Goal: Task Accomplishment & Management: Use online tool/utility

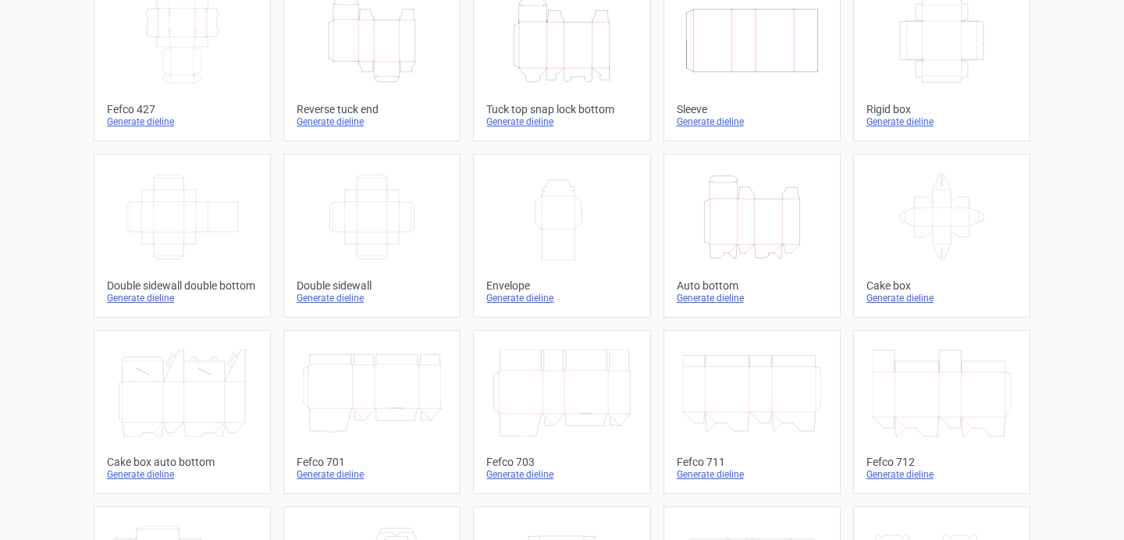
scroll to position [105, 0]
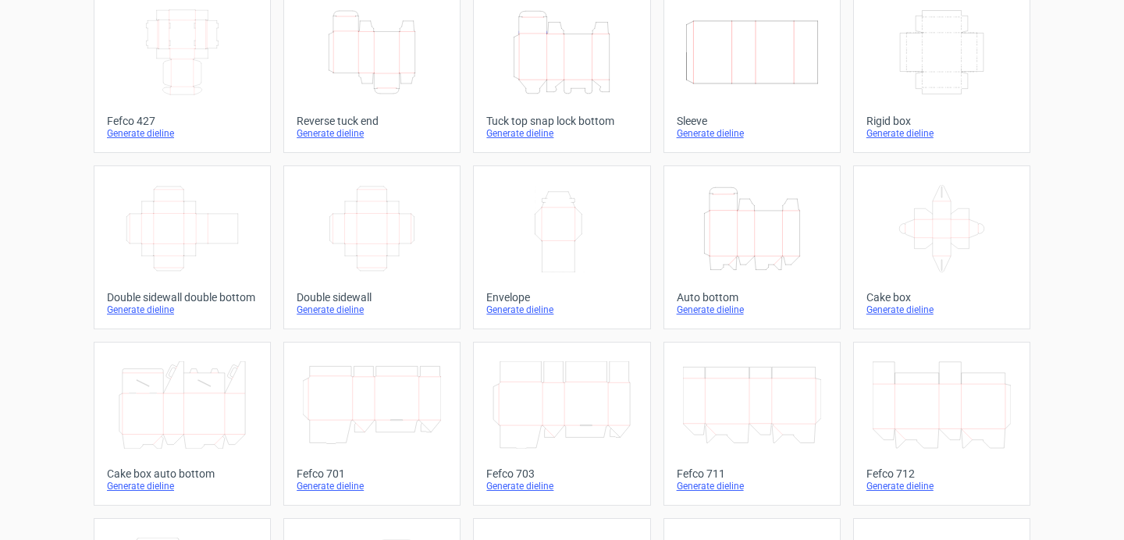
click at [888, 113] on link "Width Depth Height Rigid box Generate dieline" at bounding box center [941, 71] width 177 height 164
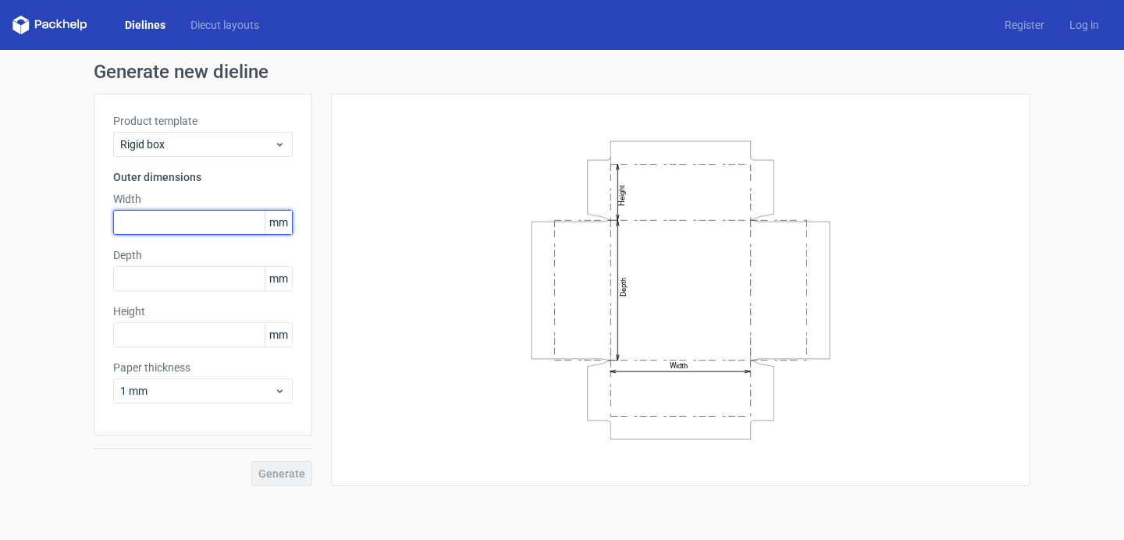
click at [199, 224] on input "text" at bounding box center [203, 222] width 180 height 25
paste input "323"
type input "323"
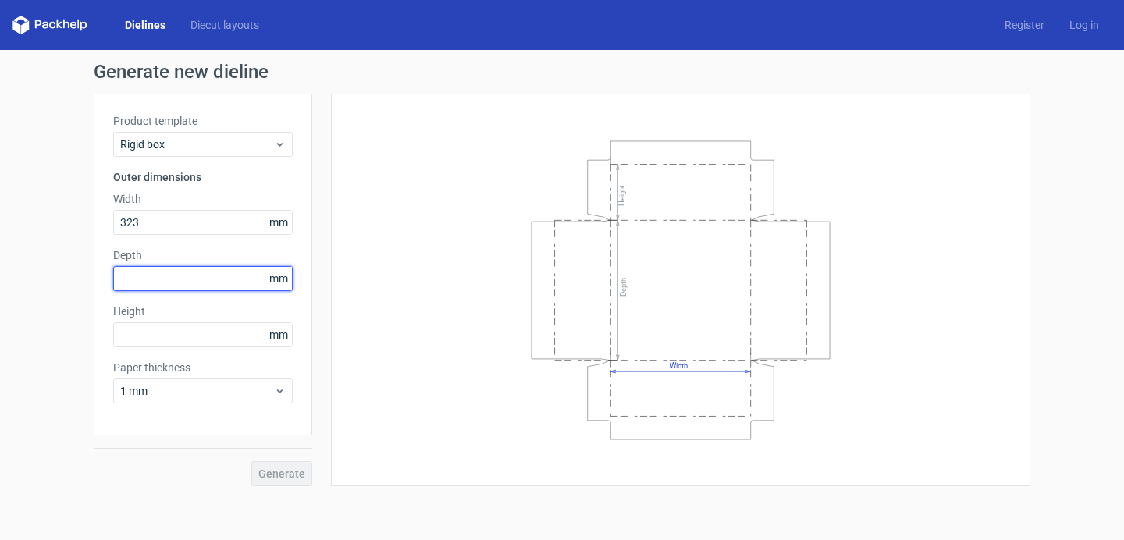
click at [169, 276] on input "text" at bounding box center [203, 278] width 180 height 25
paste input "225"
type input "225"
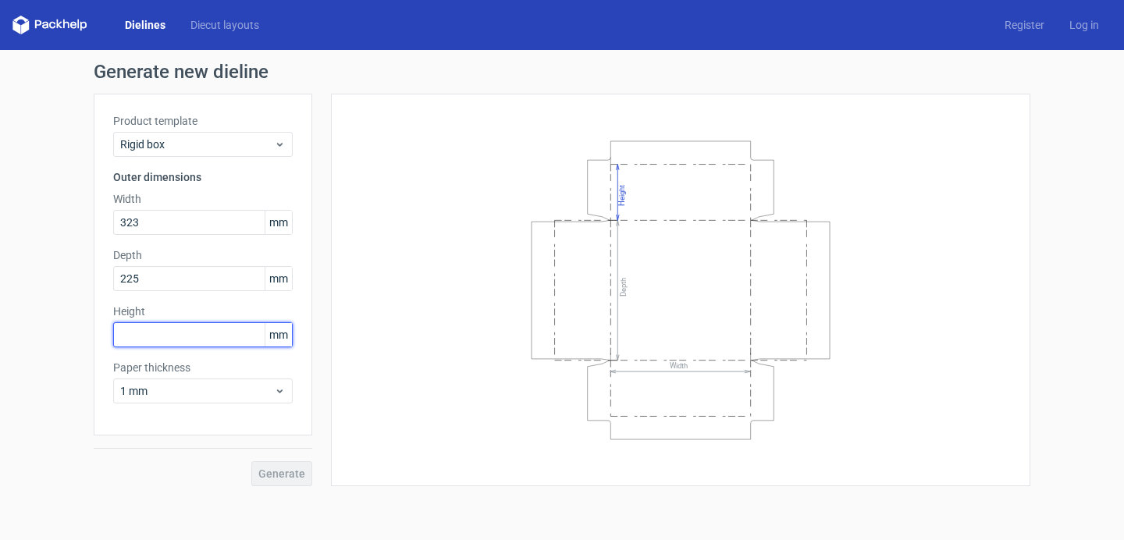
click at [169, 333] on input "text" at bounding box center [203, 334] width 180 height 25
type input "75"
click at [290, 482] on button "Generate" at bounding box center [281, 473] width 61 height 25
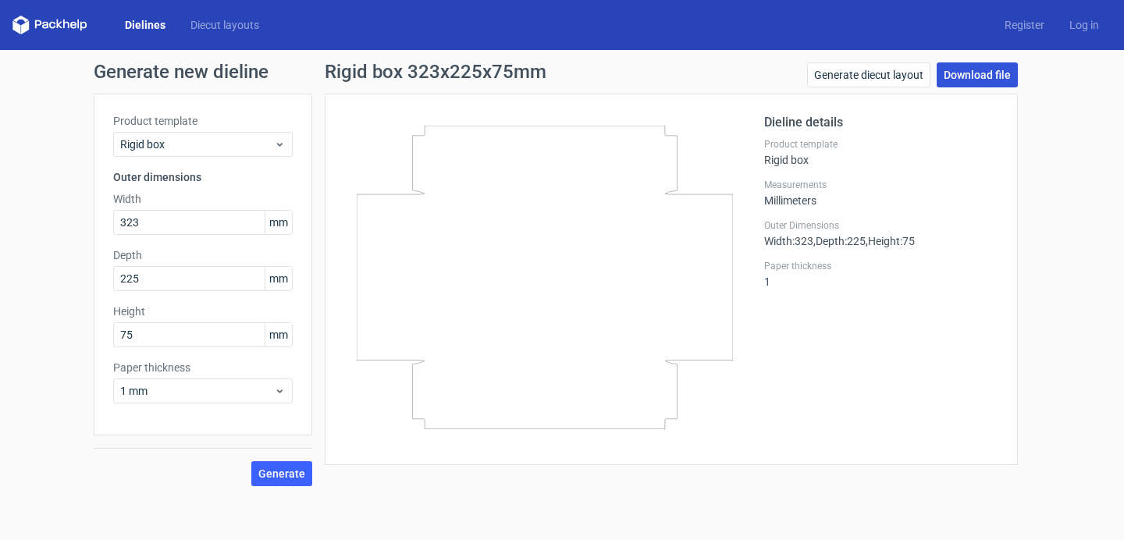
click at [963, 69] on link "Download file" at bounding box center [977, 74] width 81 height 25
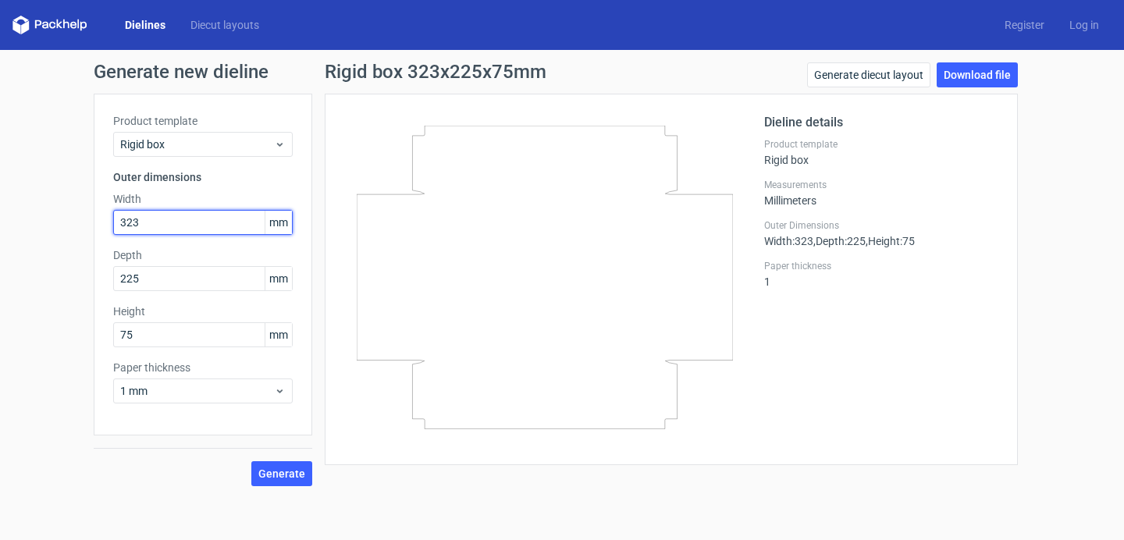
click at [180, 230] on input "323" at bounding box center [203, 222] width 180 height 25
paste input "237"
type input "237"
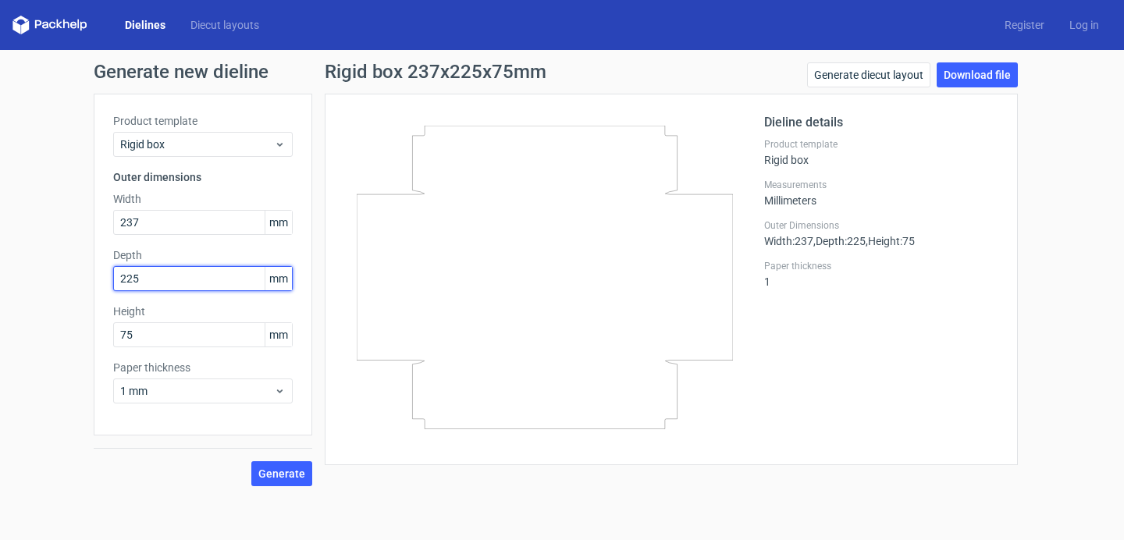
click at [221, 280] on input "225" at bounding box center [203, 278] width 180 height 25
paste input "170"
type input "170"
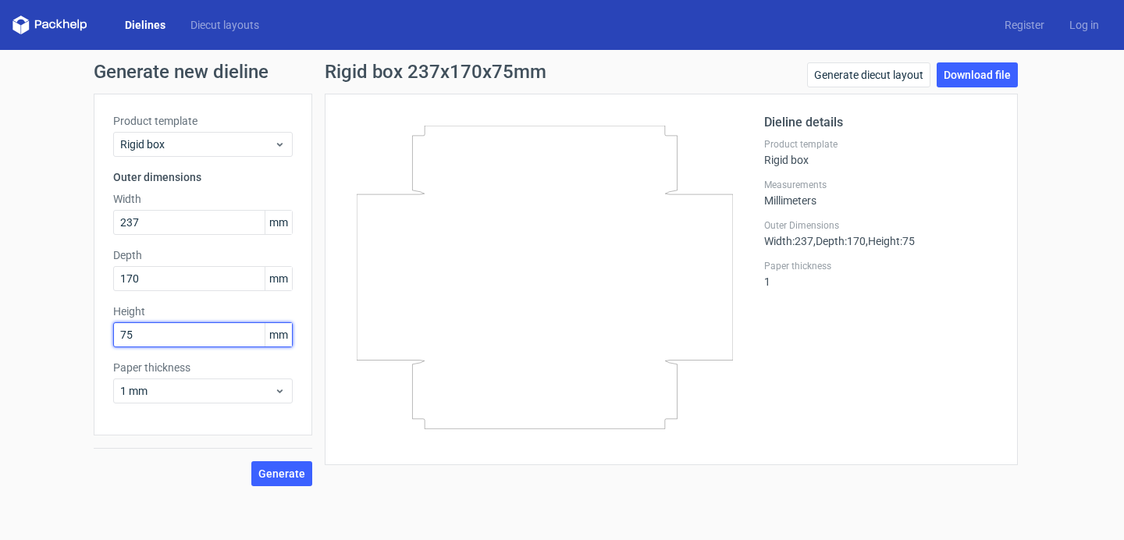
click at [233, 326] on input "75" at bounding box center [203, 334] width 180 height 25
click at [297, 483] on button "Generate" at bounding box center [281, 473] width 61 height 25
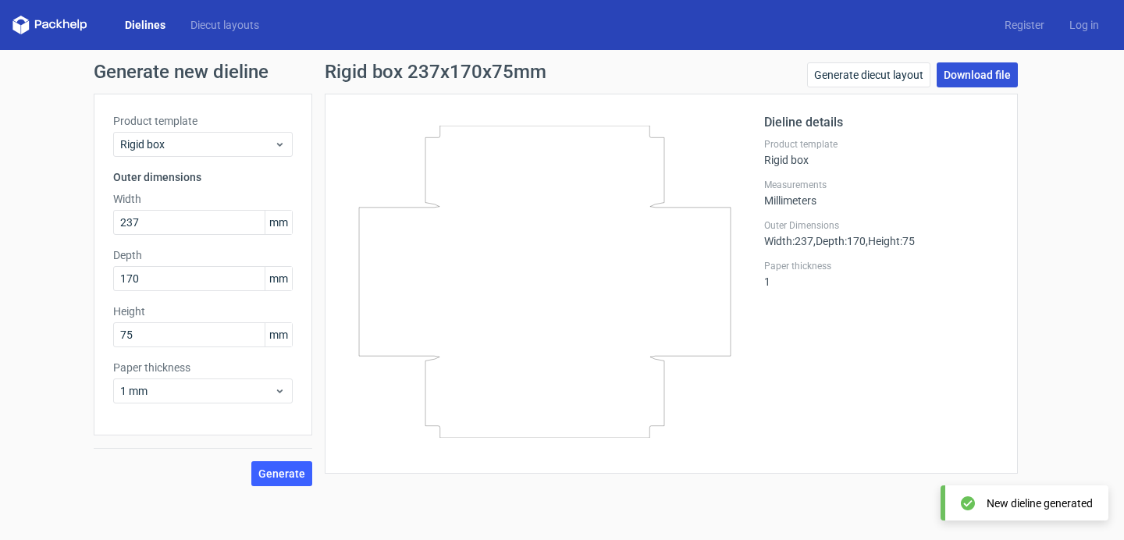
click at [978, 72] on link "Download file" at bounding box center [977, 74] width 81 height 25
